Goal: Find contact information: Find contact information

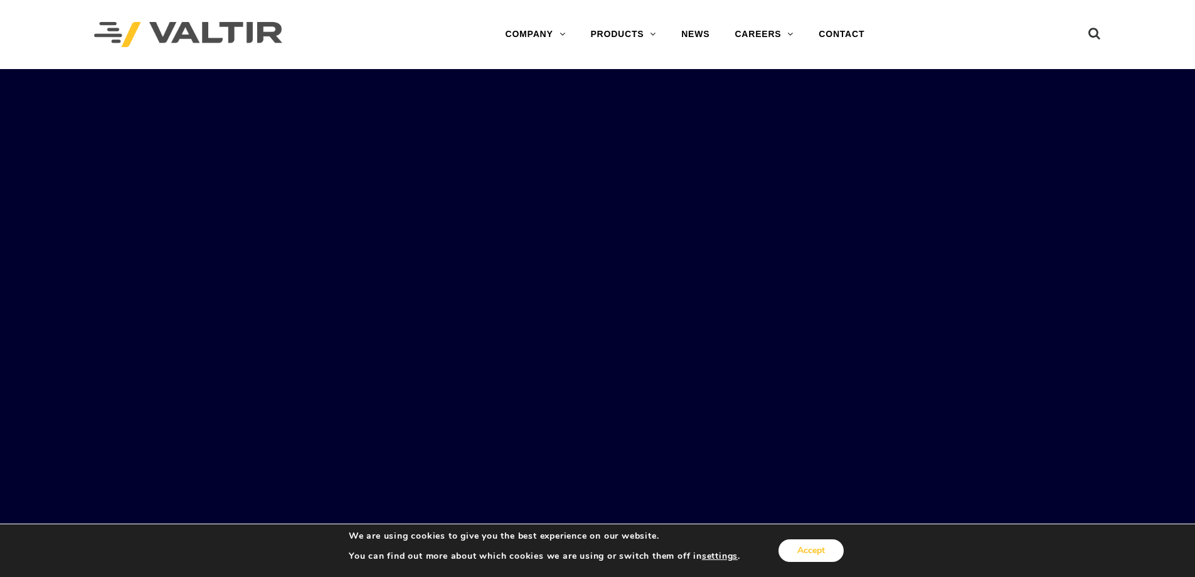
click at [839, 543] on button "Accept" at bounding box center [811, 550] width 65 height 23
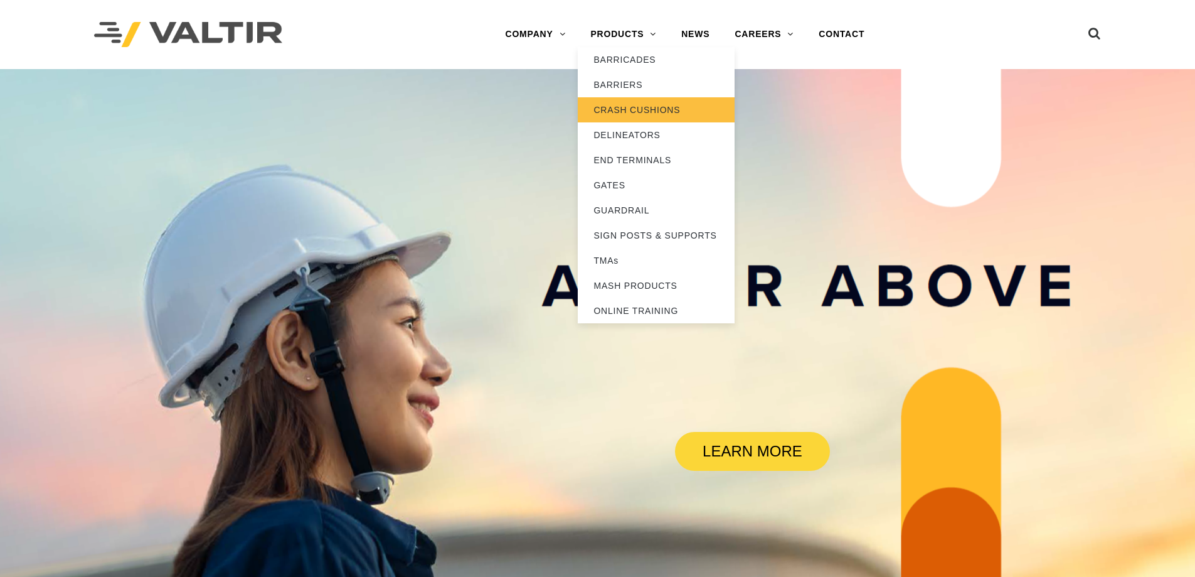
click at [627, 107] on link "CRASH CUSHIONS" at bounding box center [656, 109] width 157 height 25
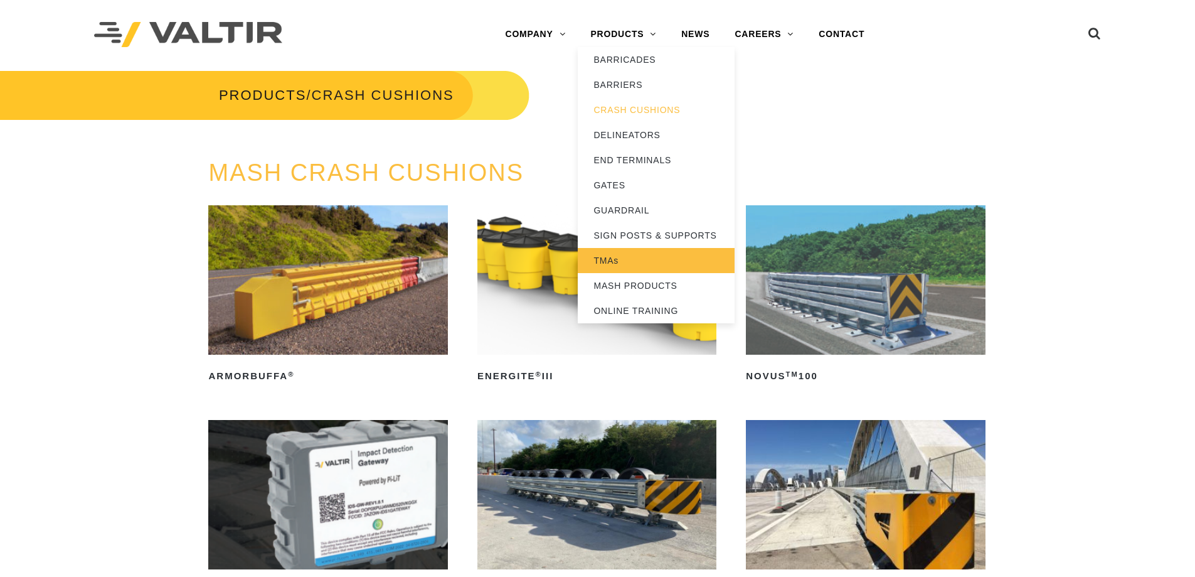
click at [612, 265] on link "TMAs" at bounding box center [656, 260] width 157 height 25
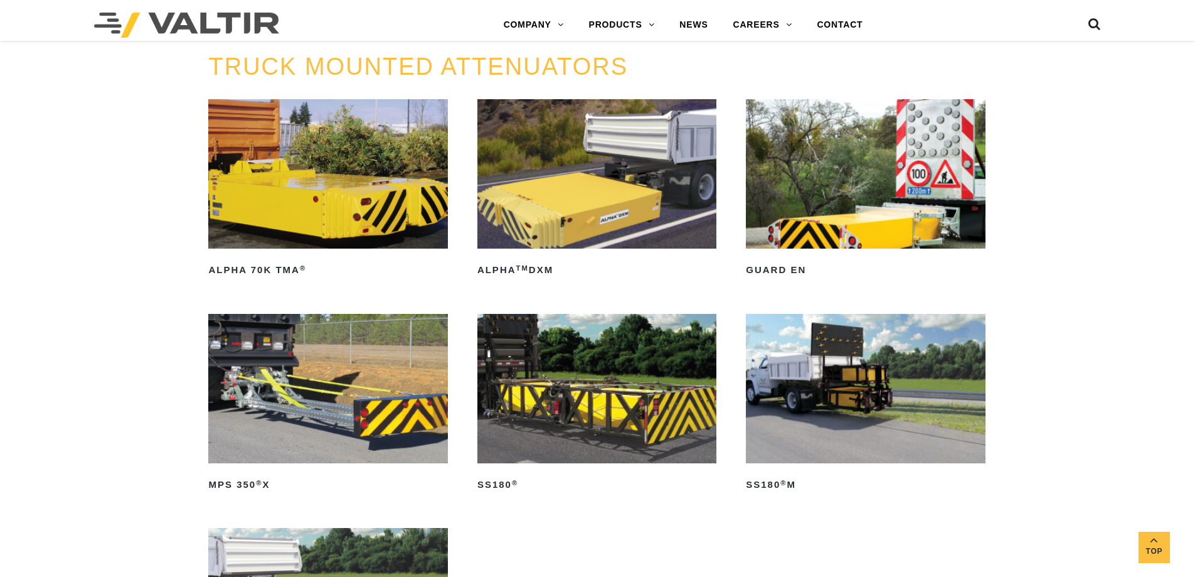
scroll to position [643, 0]
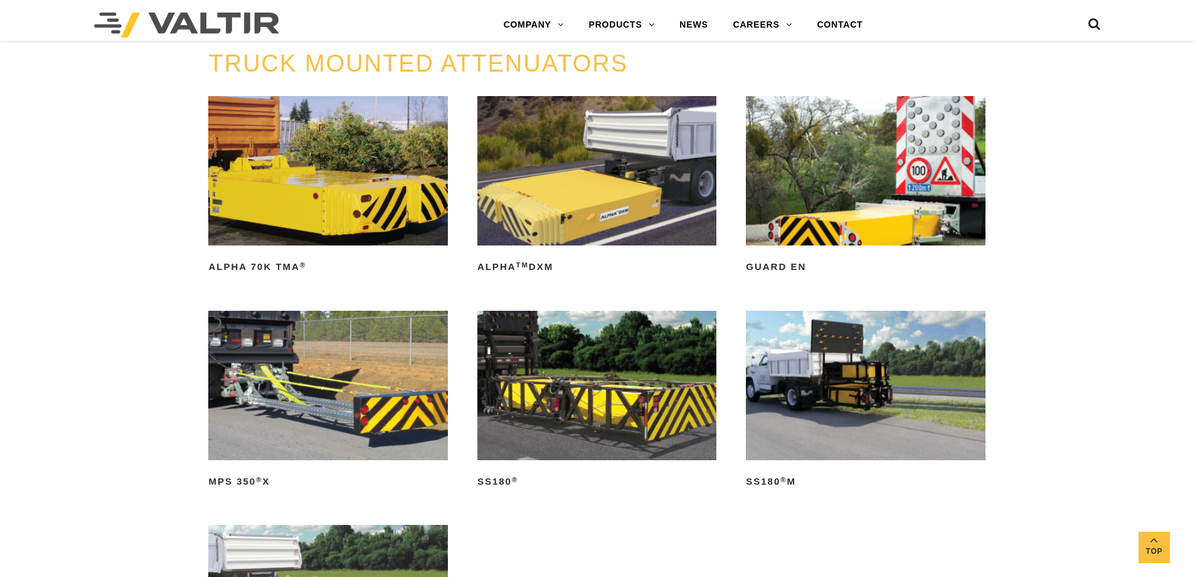
click at [346, 407] on img at bounding box center [327, 385] width 239 height 149
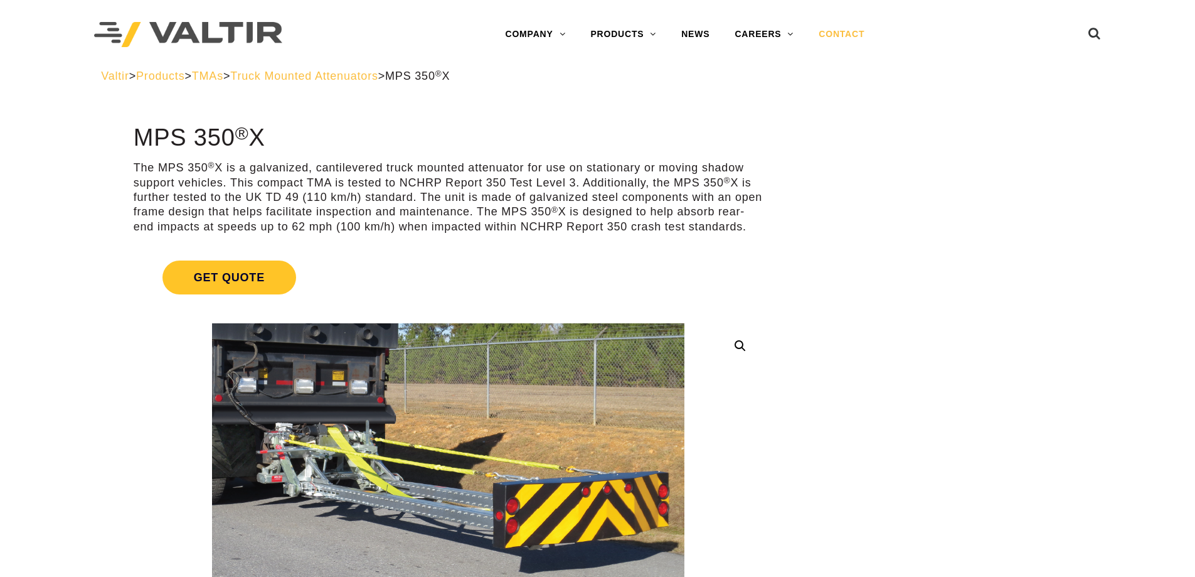
click at [855, 33] on link "CONTACT" at bounding box center [841, 34] width 71 height 25
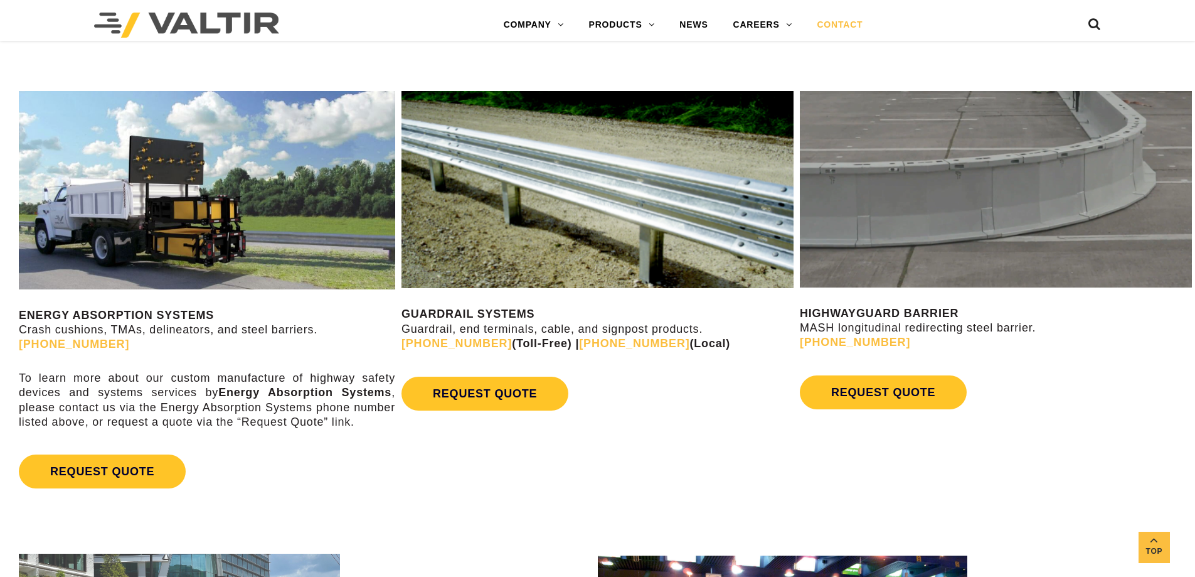
scroll to position [863, 0]
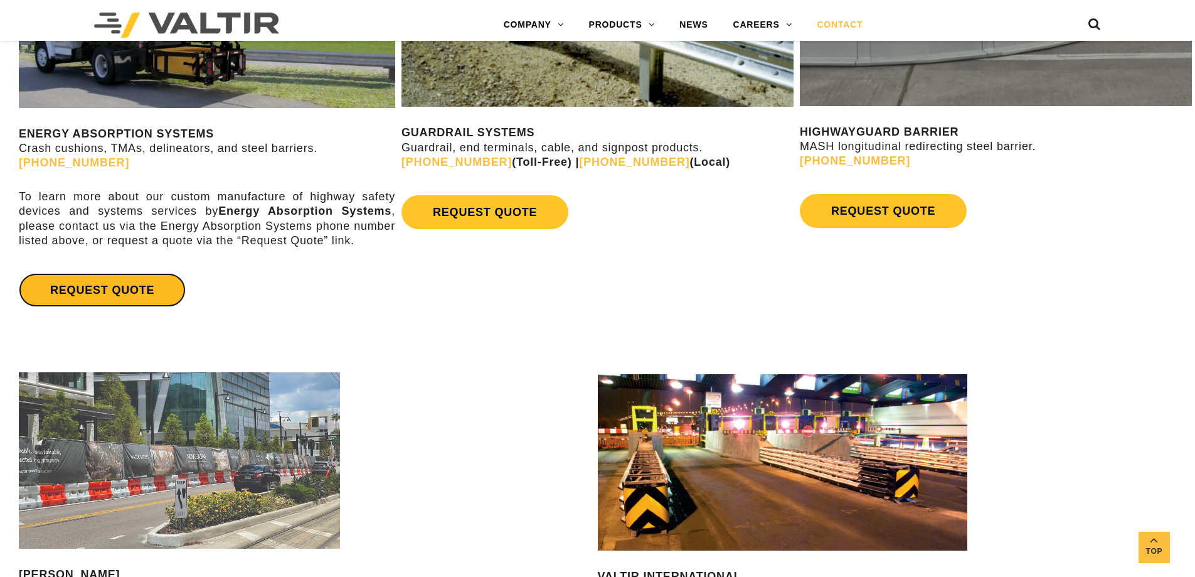
click at [101, 294] on link "REQUEST QUOTE" at bounding box center [102, 290] width 167 height 34
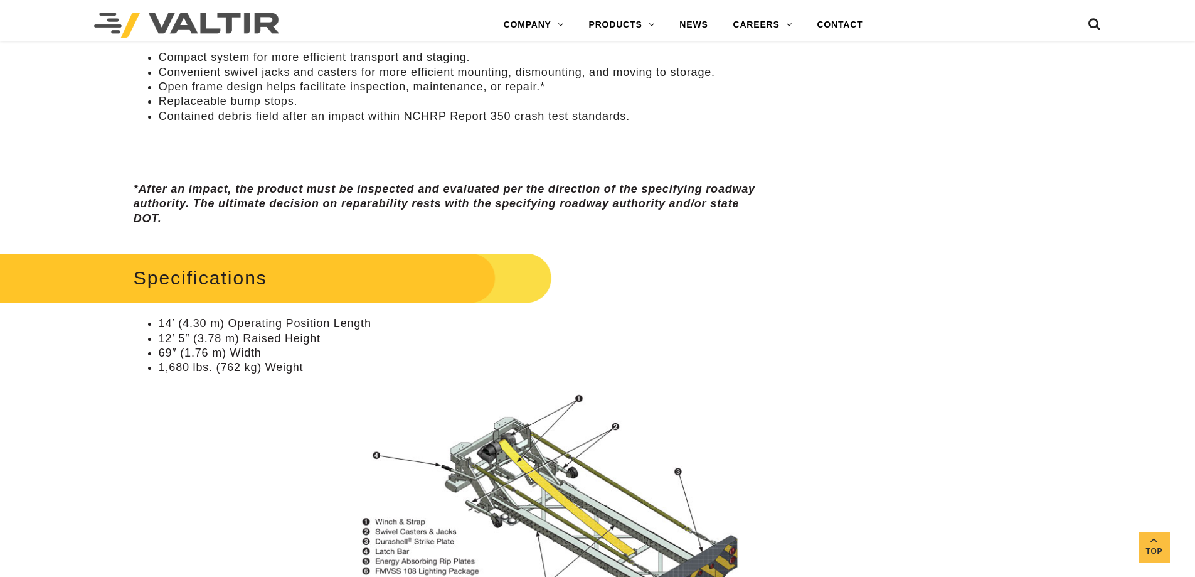
scroll to position [1004, 0]
